Goal: Task Accomplishment & Management: Complete application form

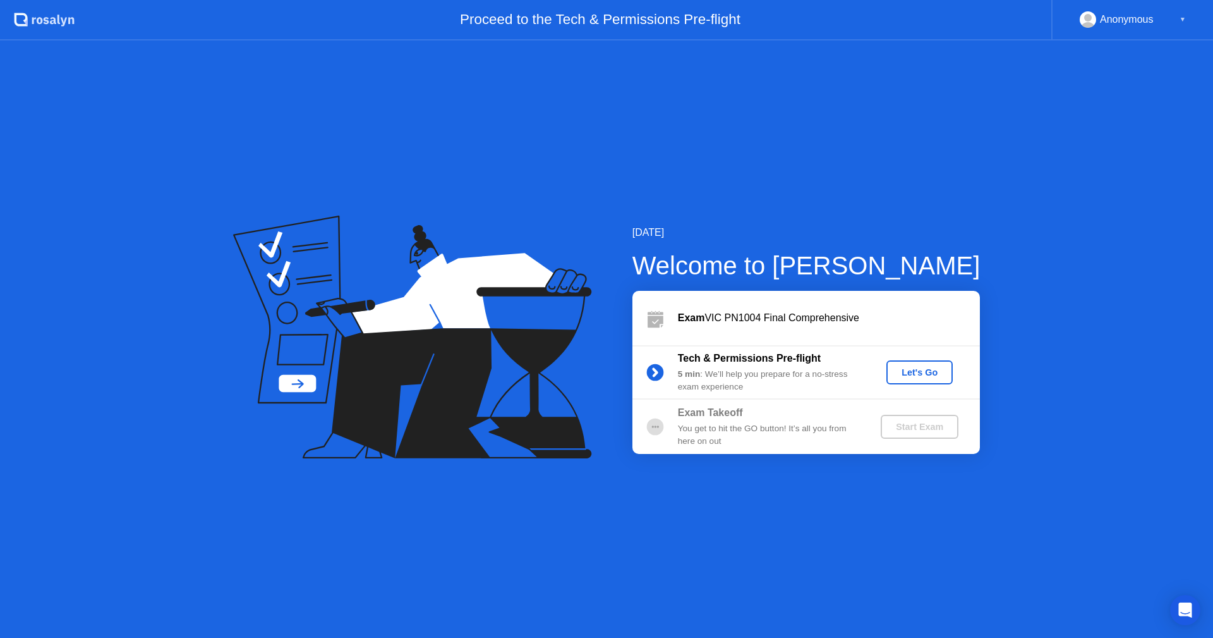
click at [915, 377] on div "Let's Go" at bounding box center [920, 372] width 56 height 10
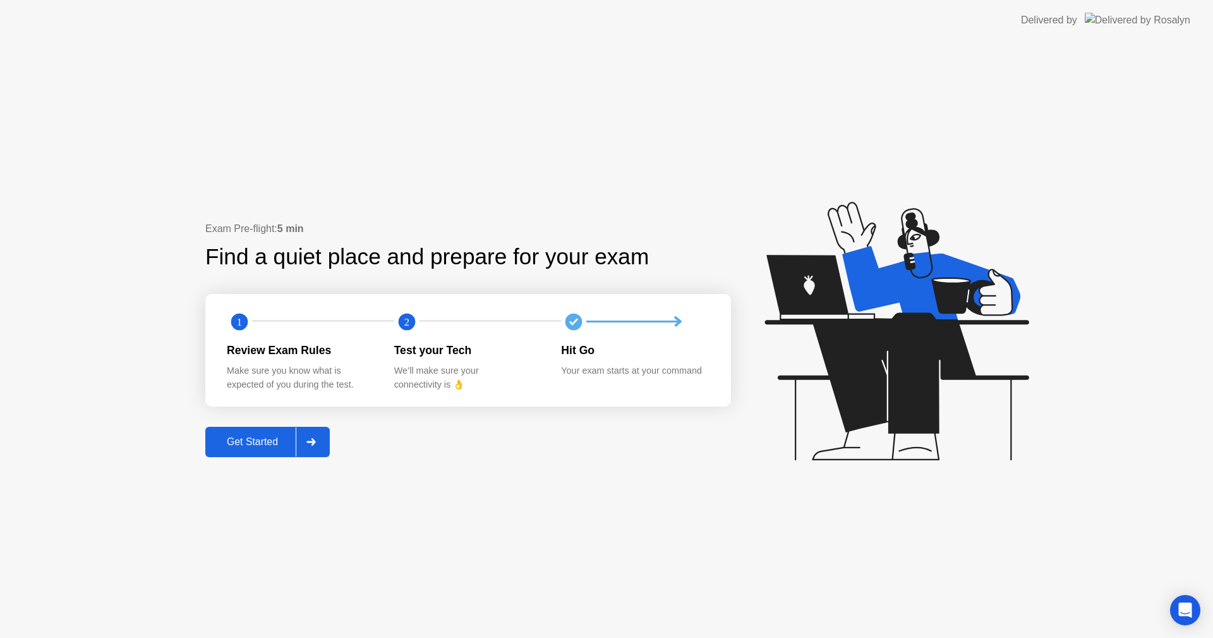
click at [272, 446] on div "Get Started" at bounding box center [252, 441] width 87 height 11
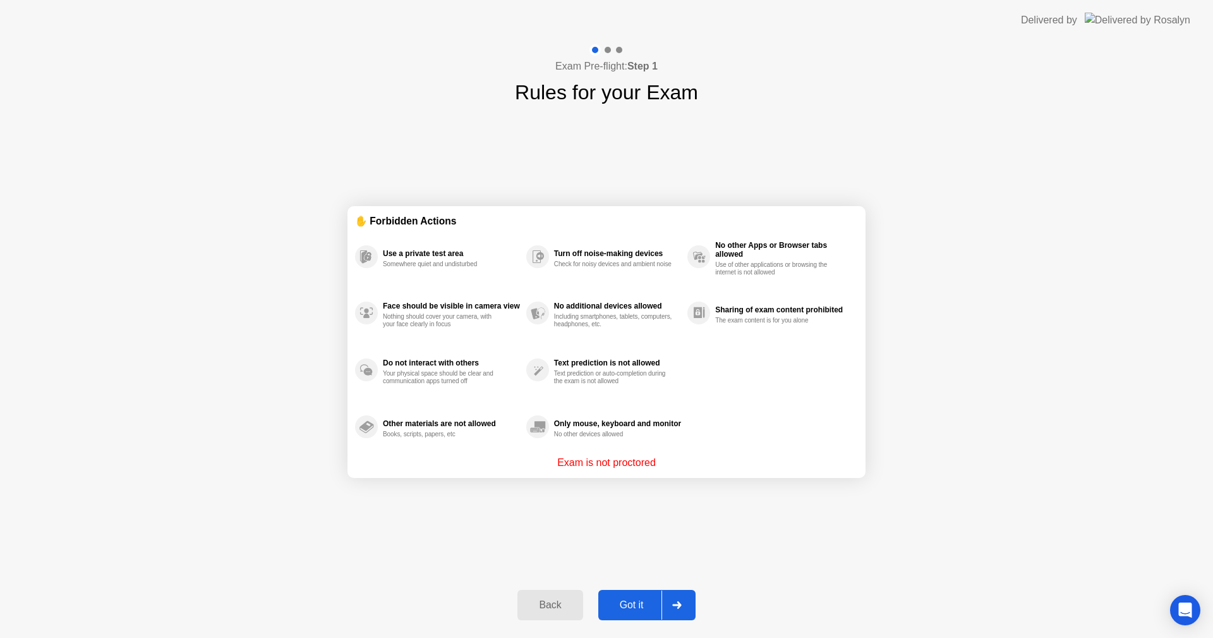
click at [629, 601] on div "Got it" at bounding box center [631, 604] width 59 height 11
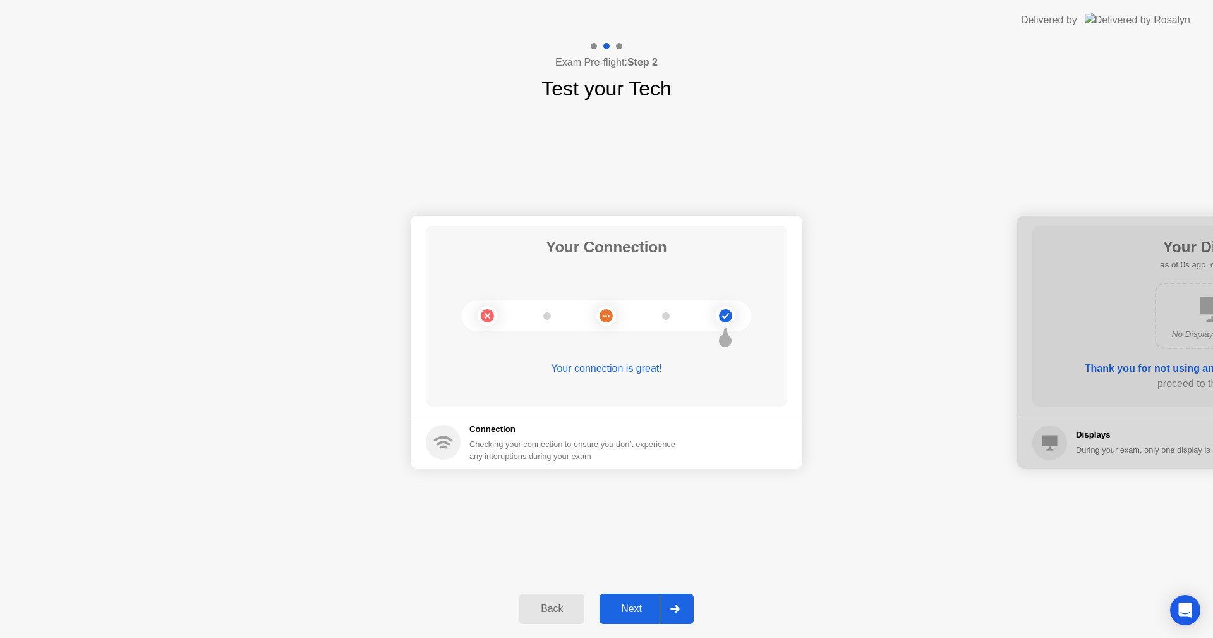
click at [640, 598] on button "Next" at bounding box center [647, 608] width 94 height 30
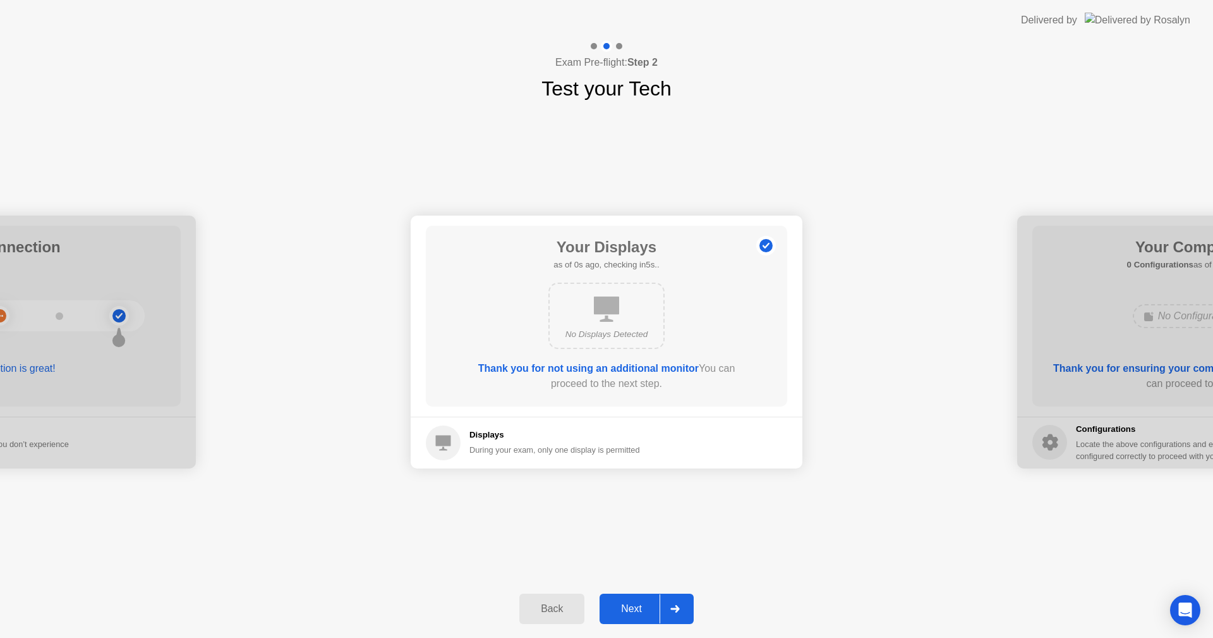
click at [640, 598] on button "Next" at bounding box center [647, 608] width 94 height 30
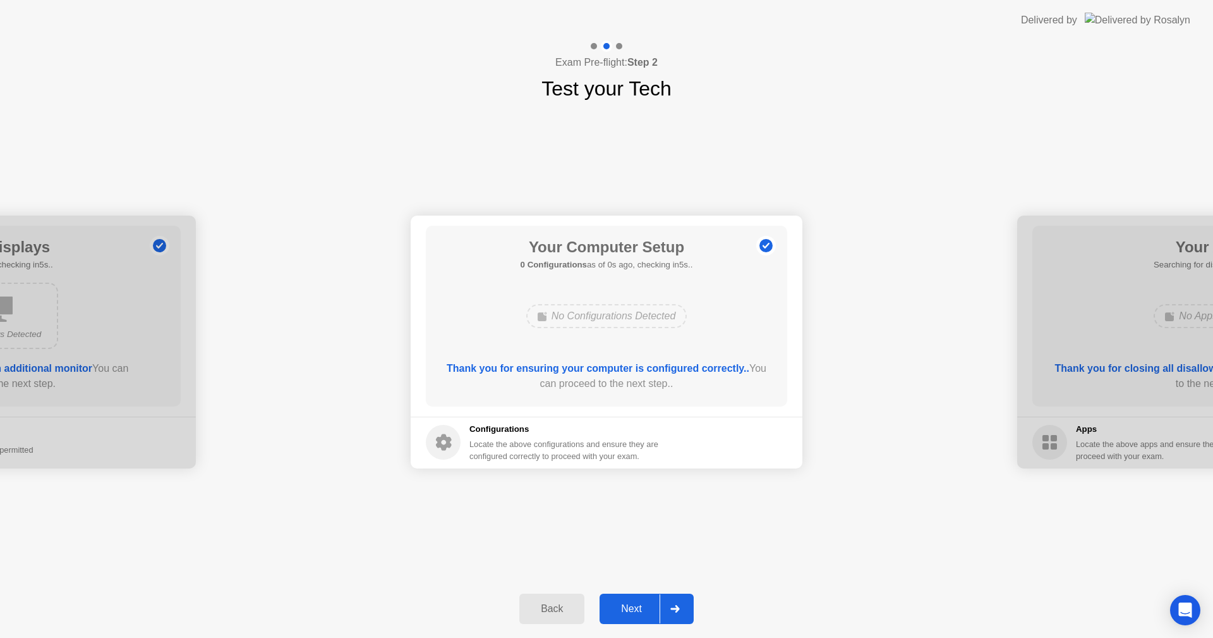
click at [640, 598] on button "Next" at bounding box center [647, 608] width 94 height 30
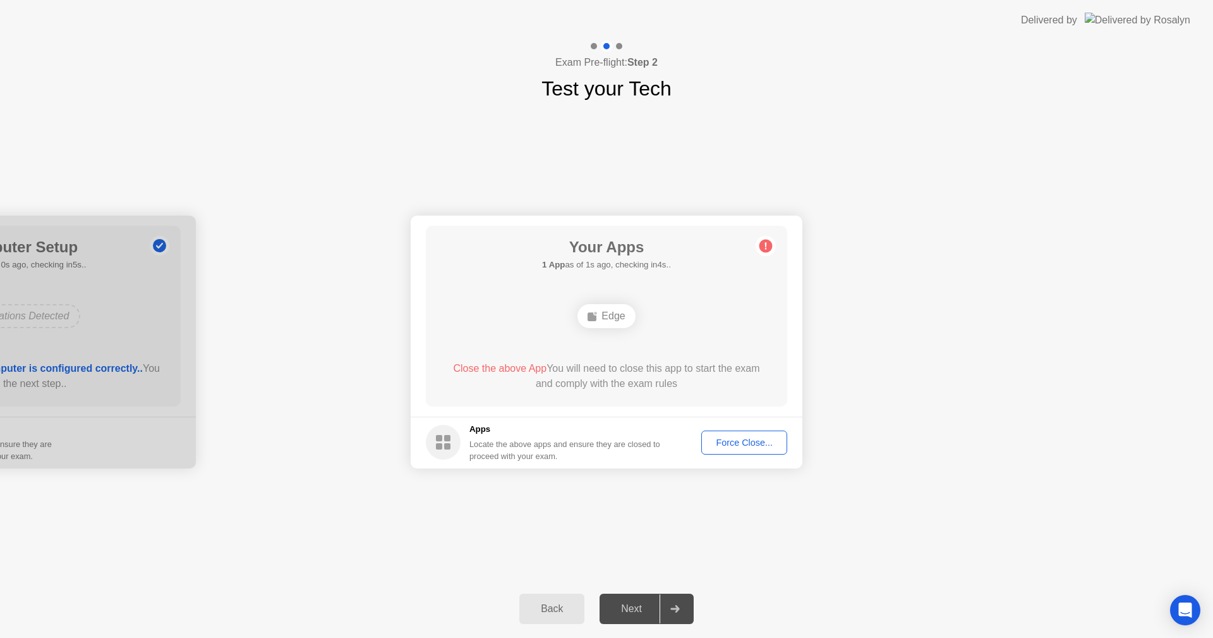
click at [743, 451] on button "Force Close..." at bounding box center [744, 442] width 86 height 24
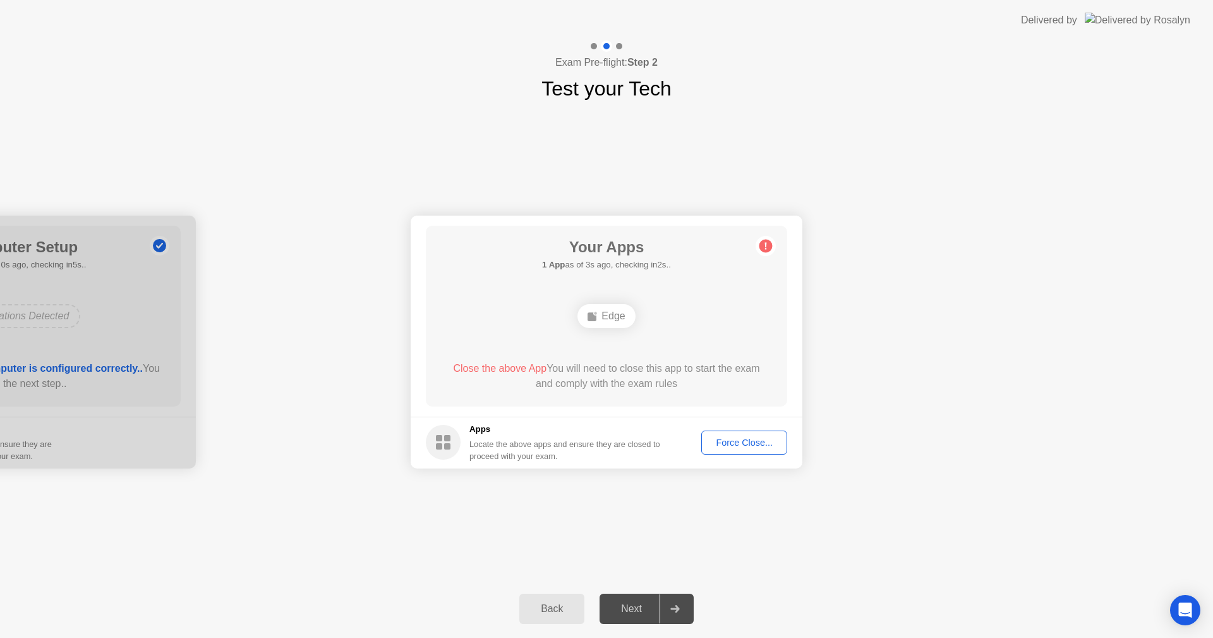
click at [723, 443] on div "Force Close..." at bounding box center [744, 442] width 77 height 10
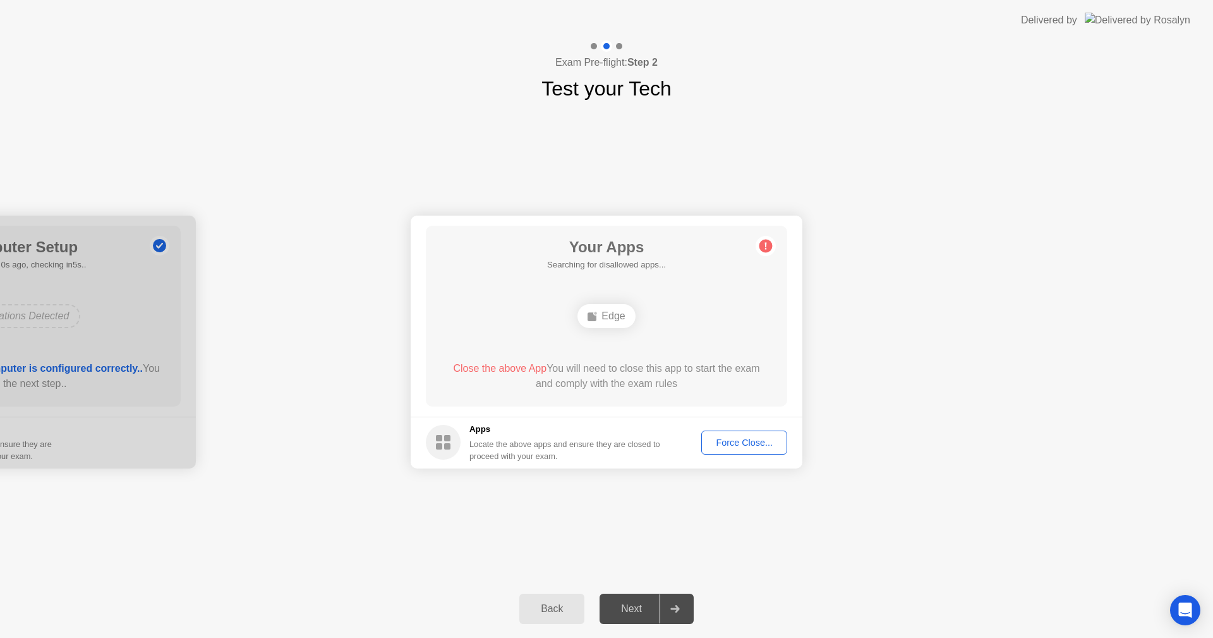
click at [746, 435] on button "Force Close..." at bounding box center [744, 442] width 86 height 24
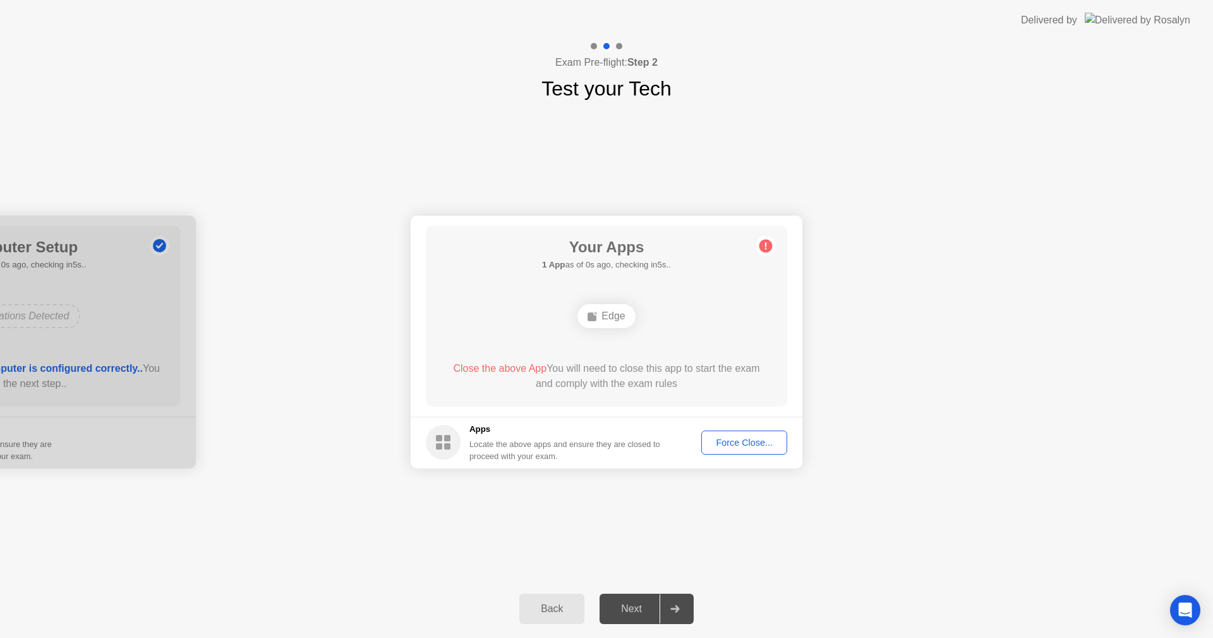
click at [735, 440] on div "Force Close..." at bounding box center [744, 442] width 77 height 10
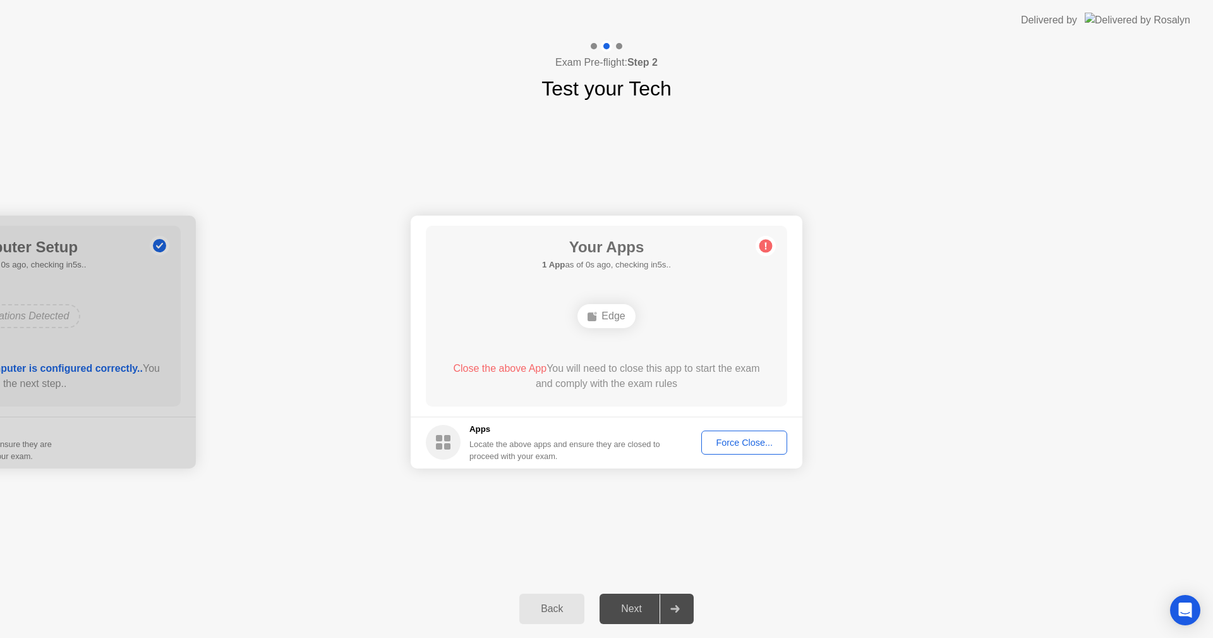
click at [765, 245] on circle at bounding box center [766, 245] width 13 height 13
click at [719, 439] on div "Force Close..." at bounding box center [744, 442] width 77 height 10
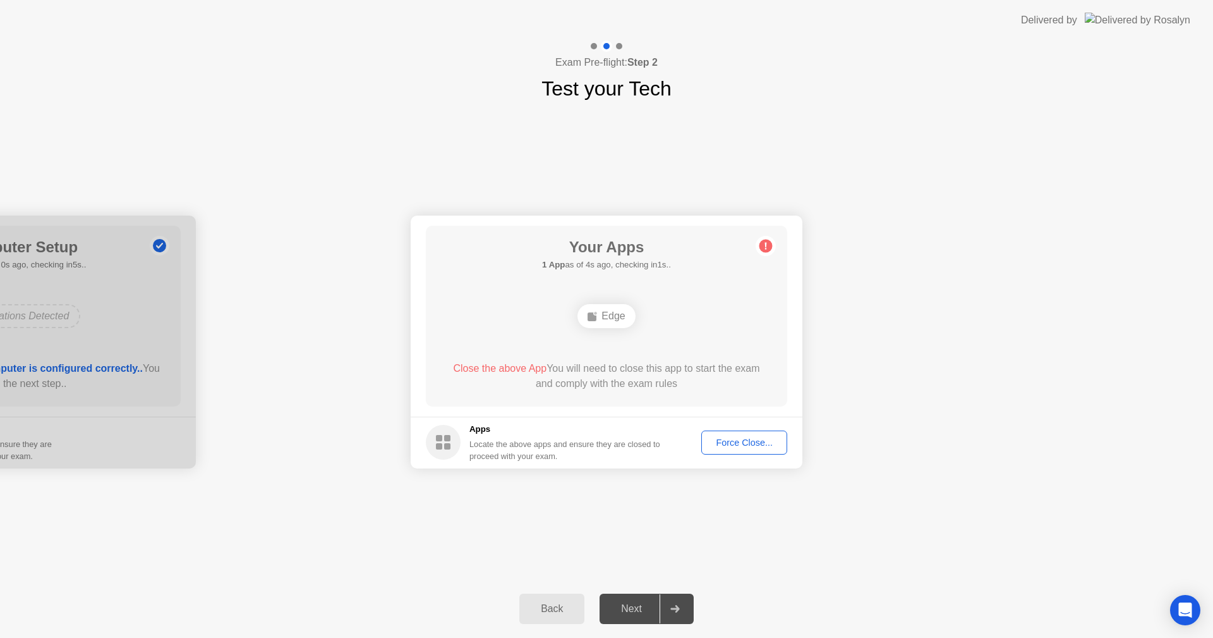
click at [746, 442] on div "Force Close..." at bounding box center [744, 442] width 77 height 10
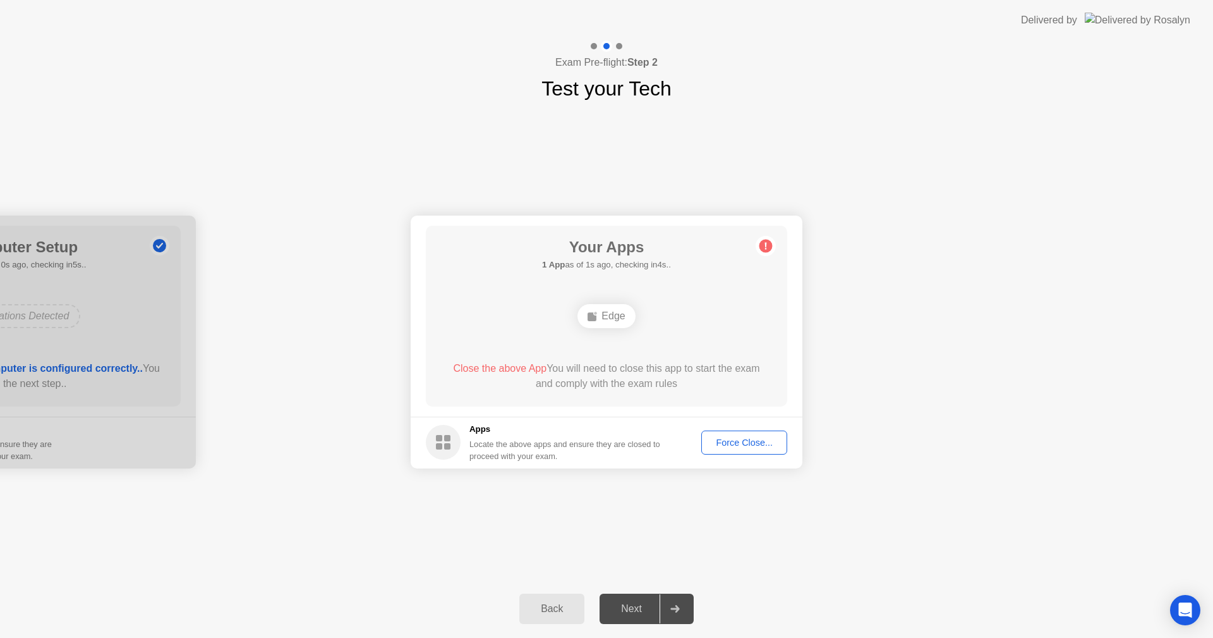
click at [729, 447] on div "Force Close..." at bounding box center [744, 442] width 77 height 10
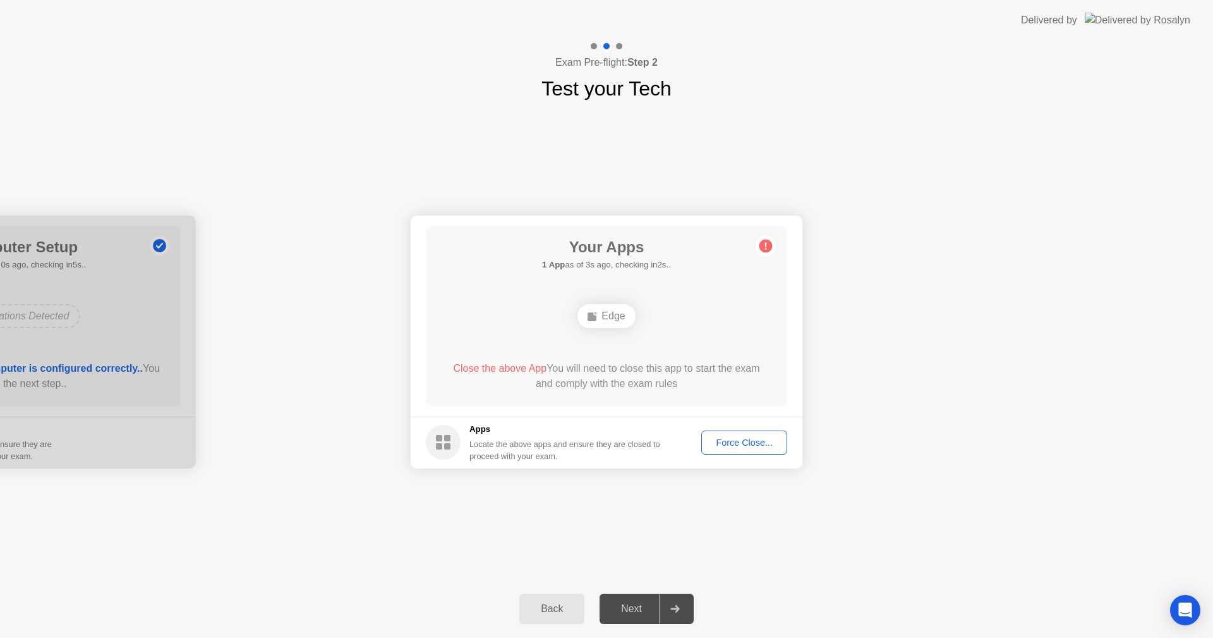
click at [731, 434] on button "Force Close..." at bounding box center [744, 442] width 86 height 24
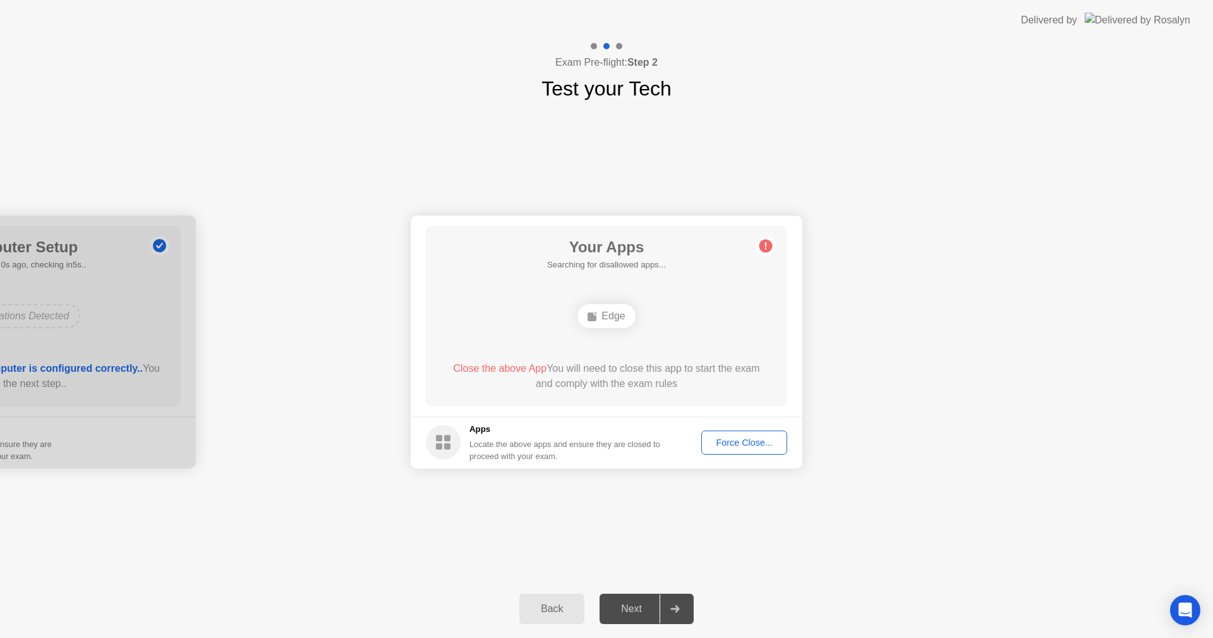
click at [724, 441] on div "Force Close..." at bounding box center [744, 442] width 77 height 10
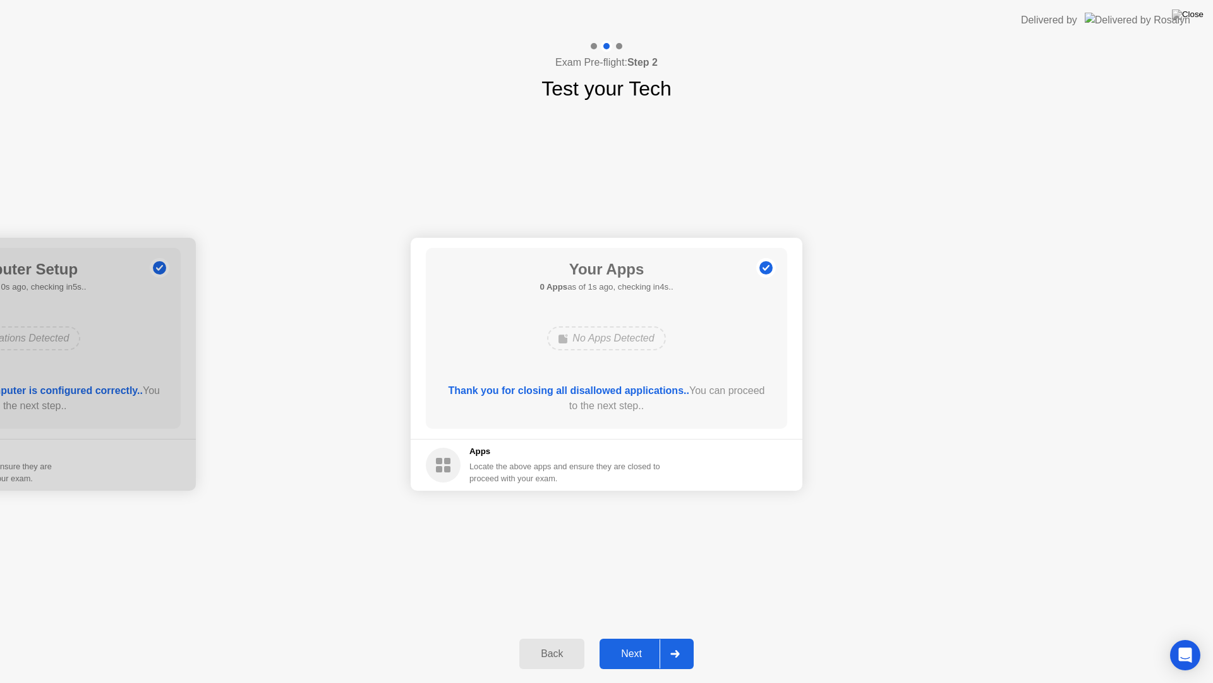
click at [631, 637] on div "Next" at bounding box center [632, 653] width 56 height 11
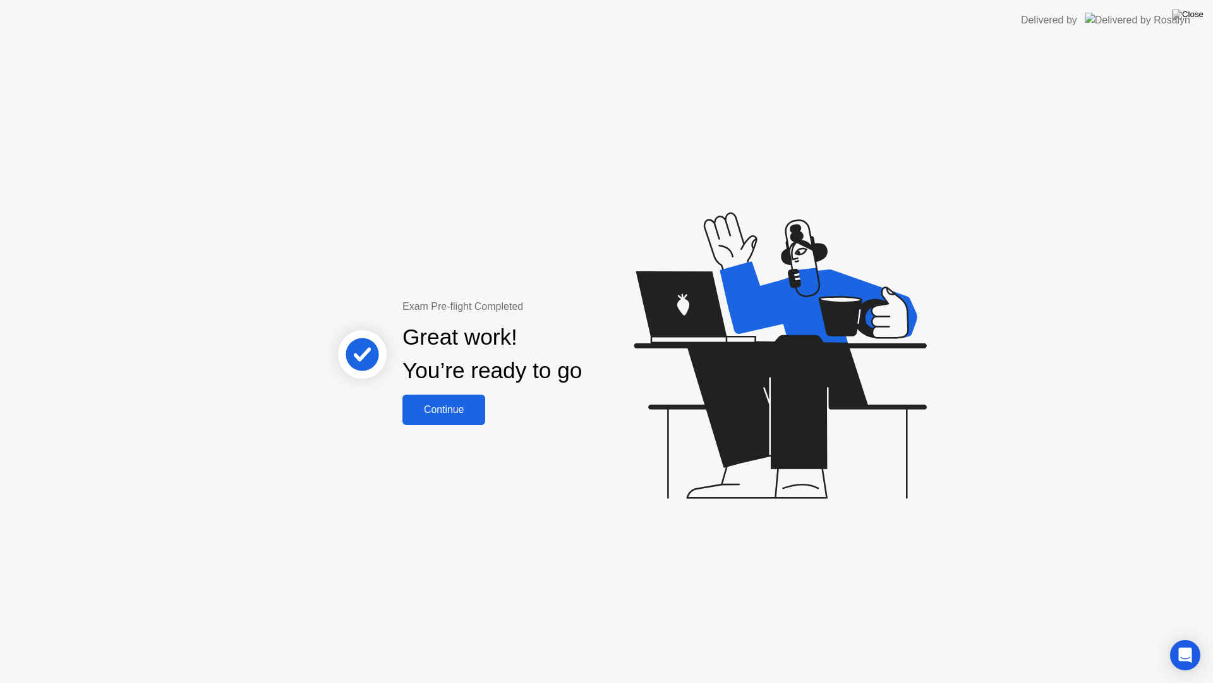
click at [465, 418] on button "Continue" at bounding box center [444, 409] width 83 height 30
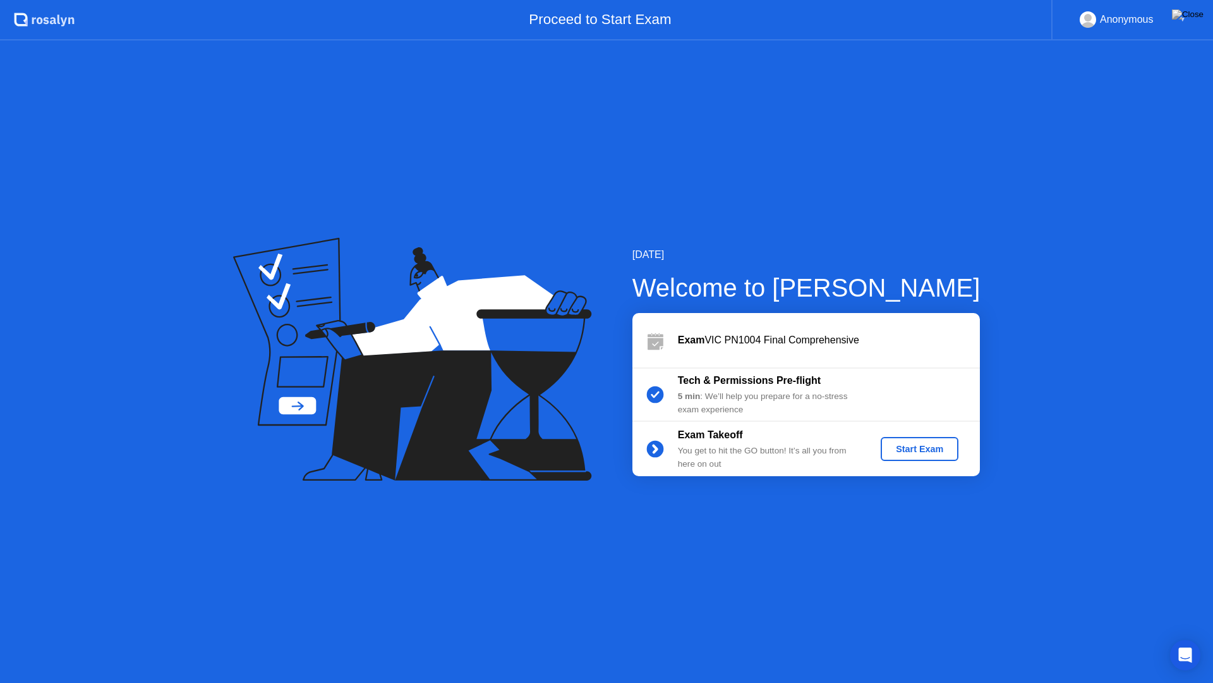
click at [930, 449] on div "Start Exam" at bounding box center [920, 449] width 68 height 10
